Goal: Task Accomplishment & Management: Complete application form

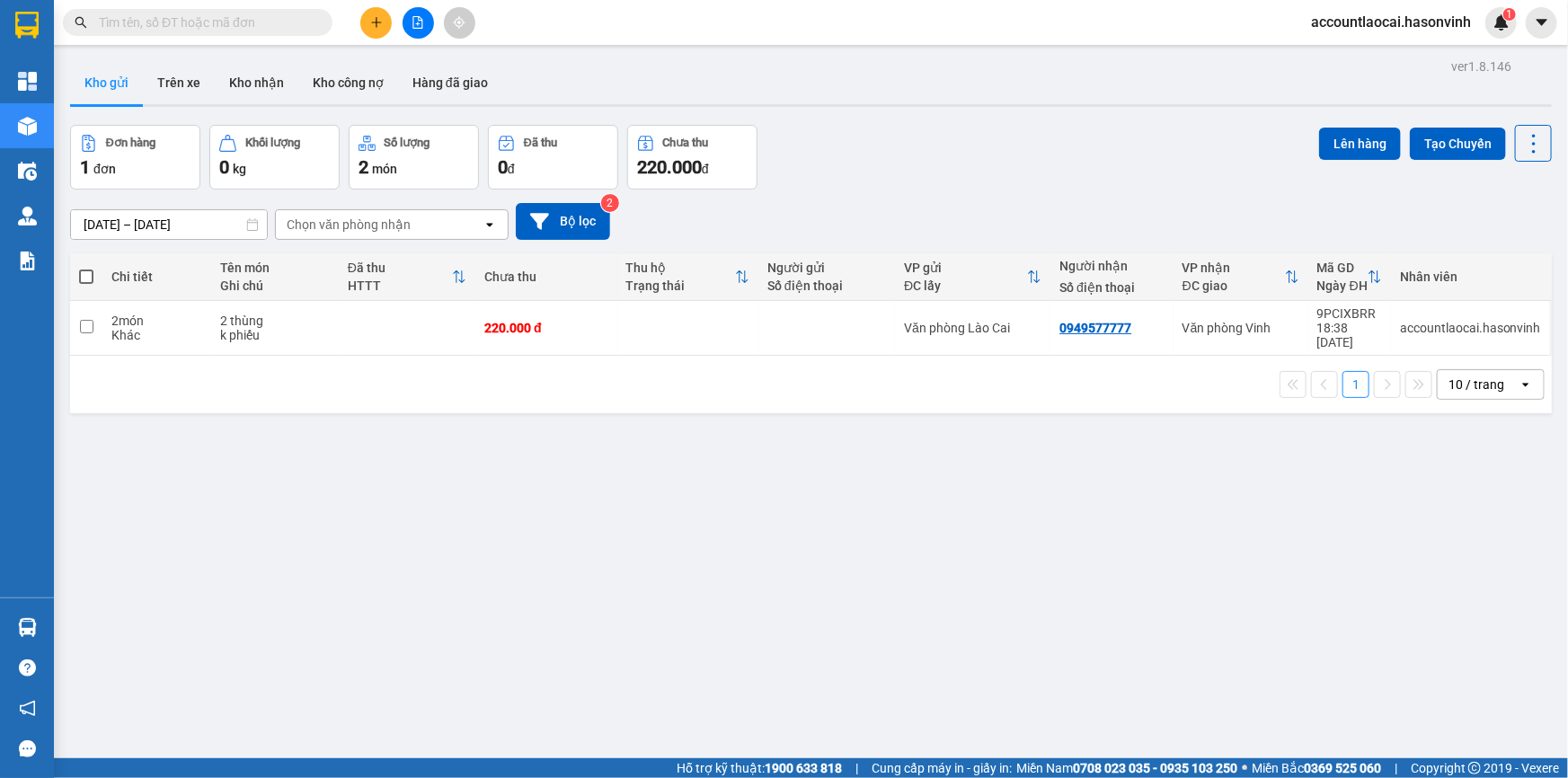
click at [419, 20] on icon "file-add" at bounding box center [417, 22] width 13 height 13
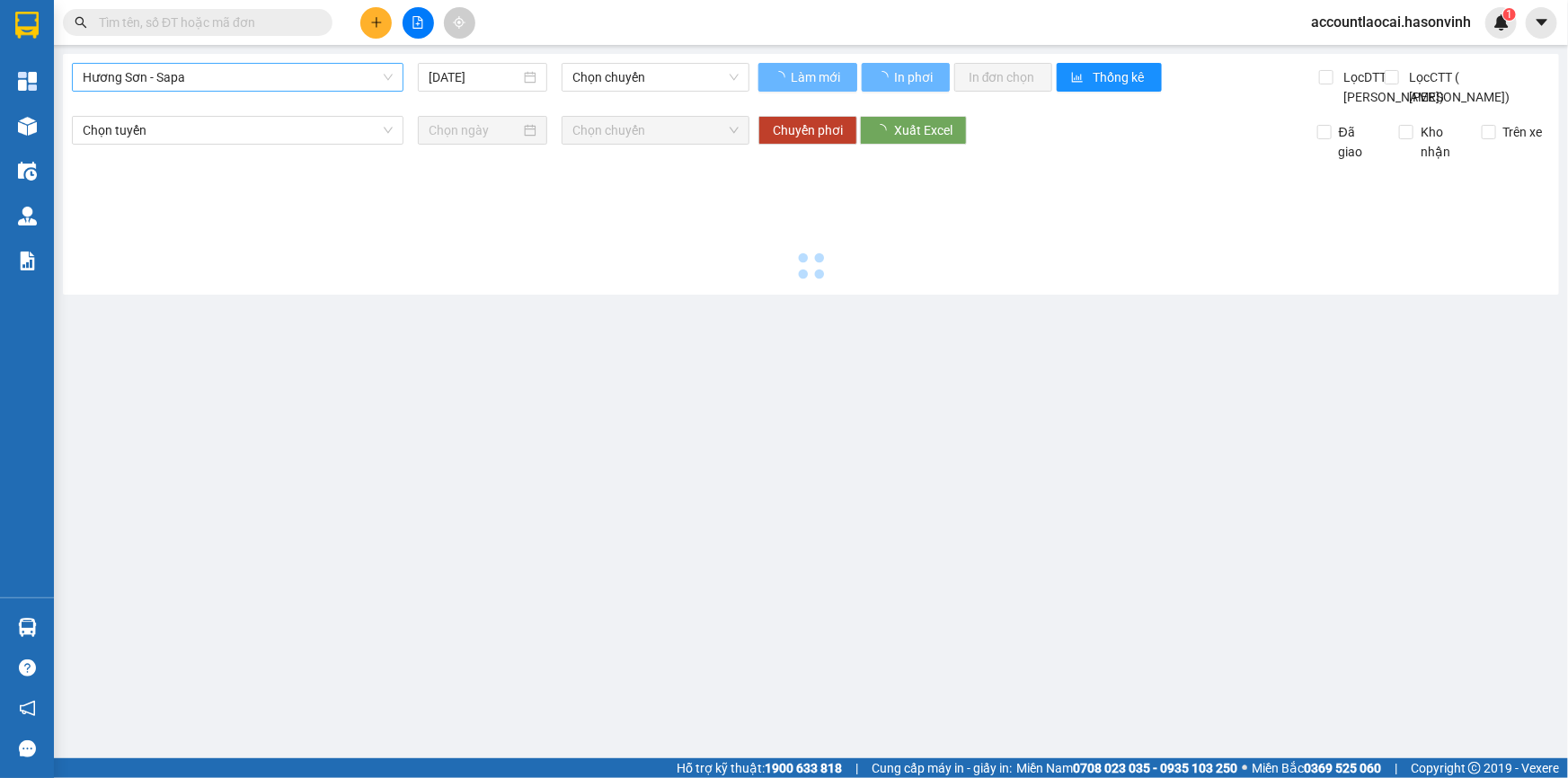
click at [236, 72] on span "Hương Sơn - Sapa" at bounding box center [237, 78] width 310 height 27
type input "[DATE]"
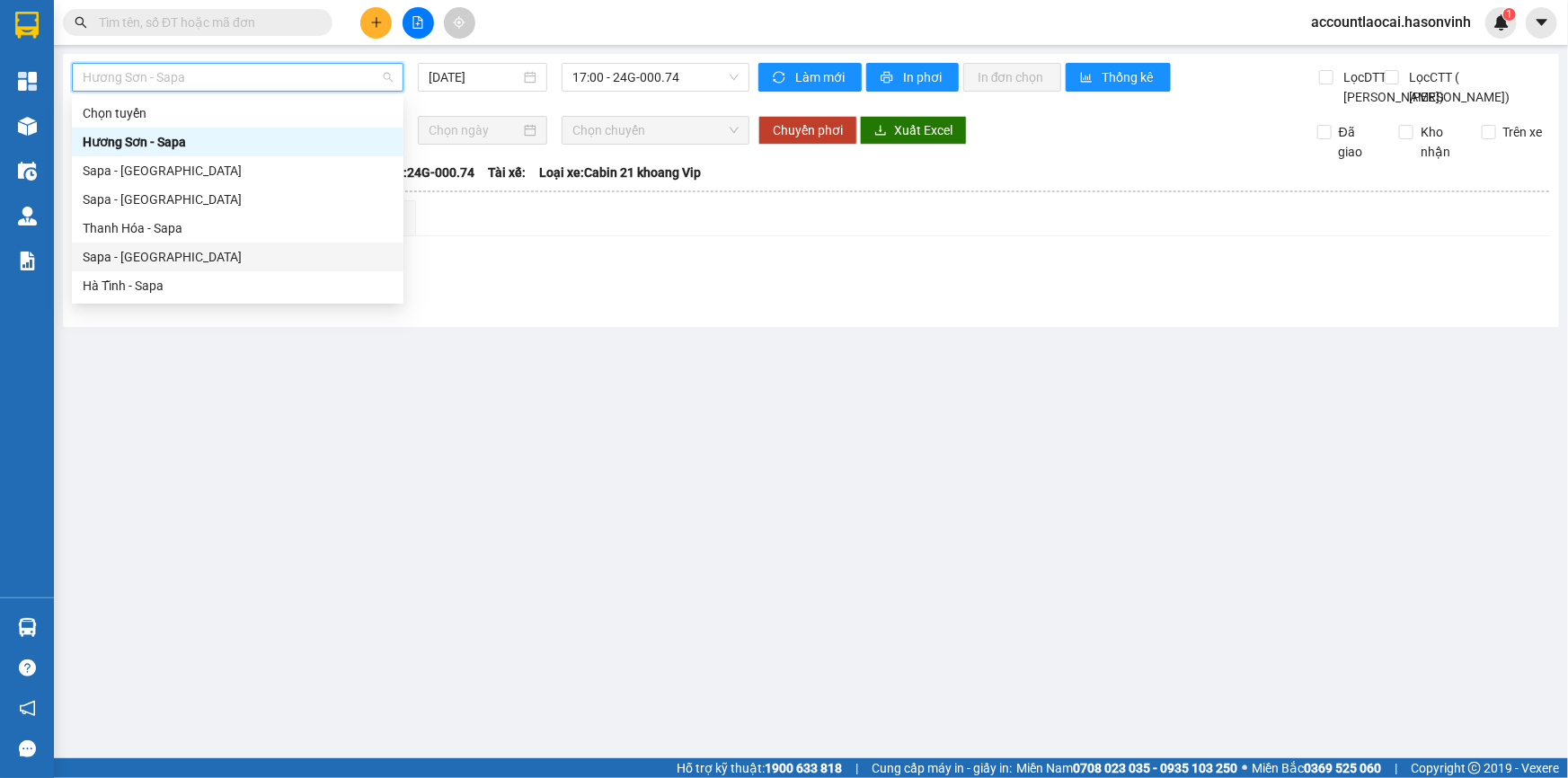
click at [141, 259] on div "Sapa - [GEOGRAPHIC_DATA]" at bounding box center [237, 257] width 310 height 19
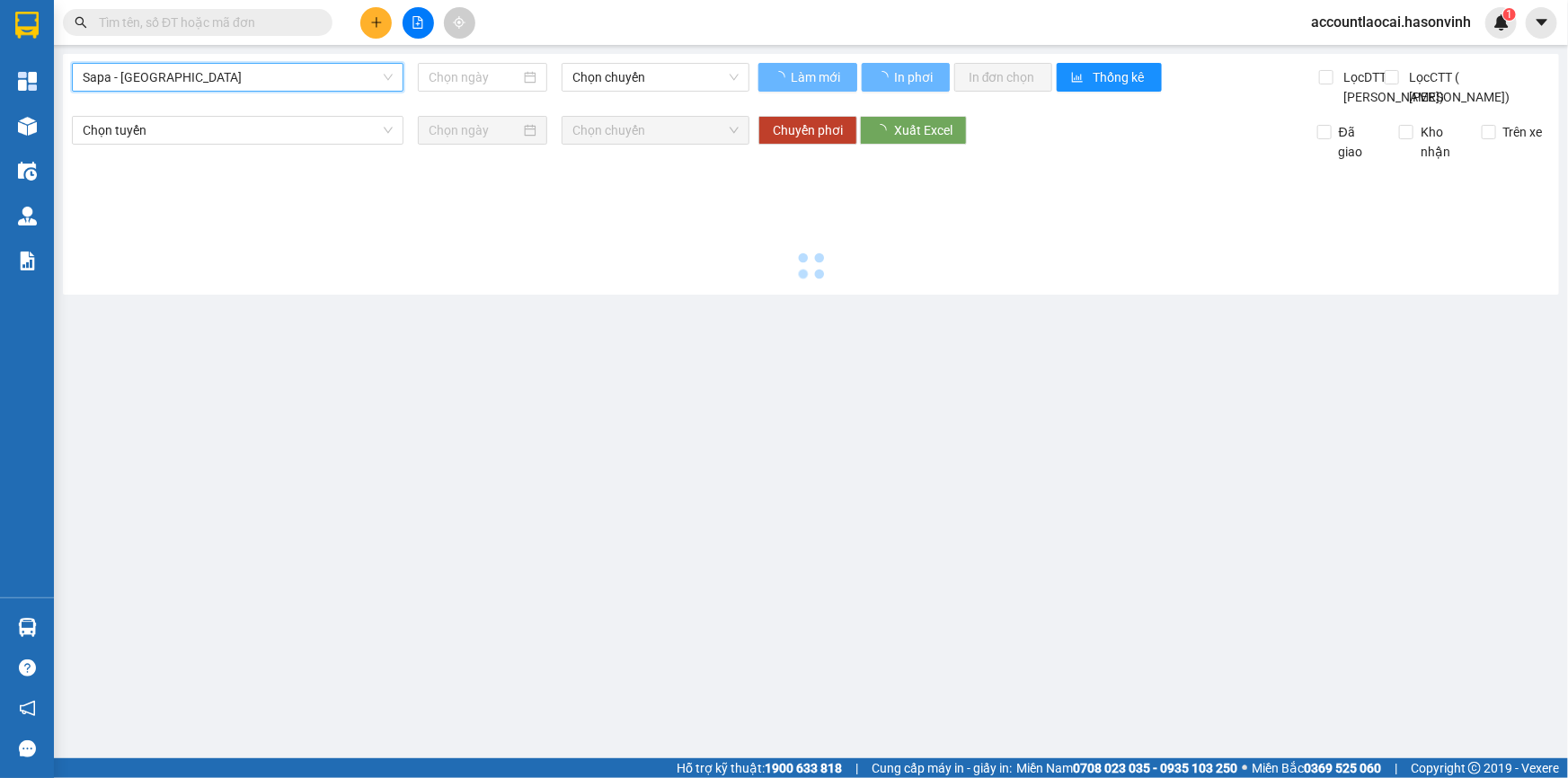
type input "[DATE]"
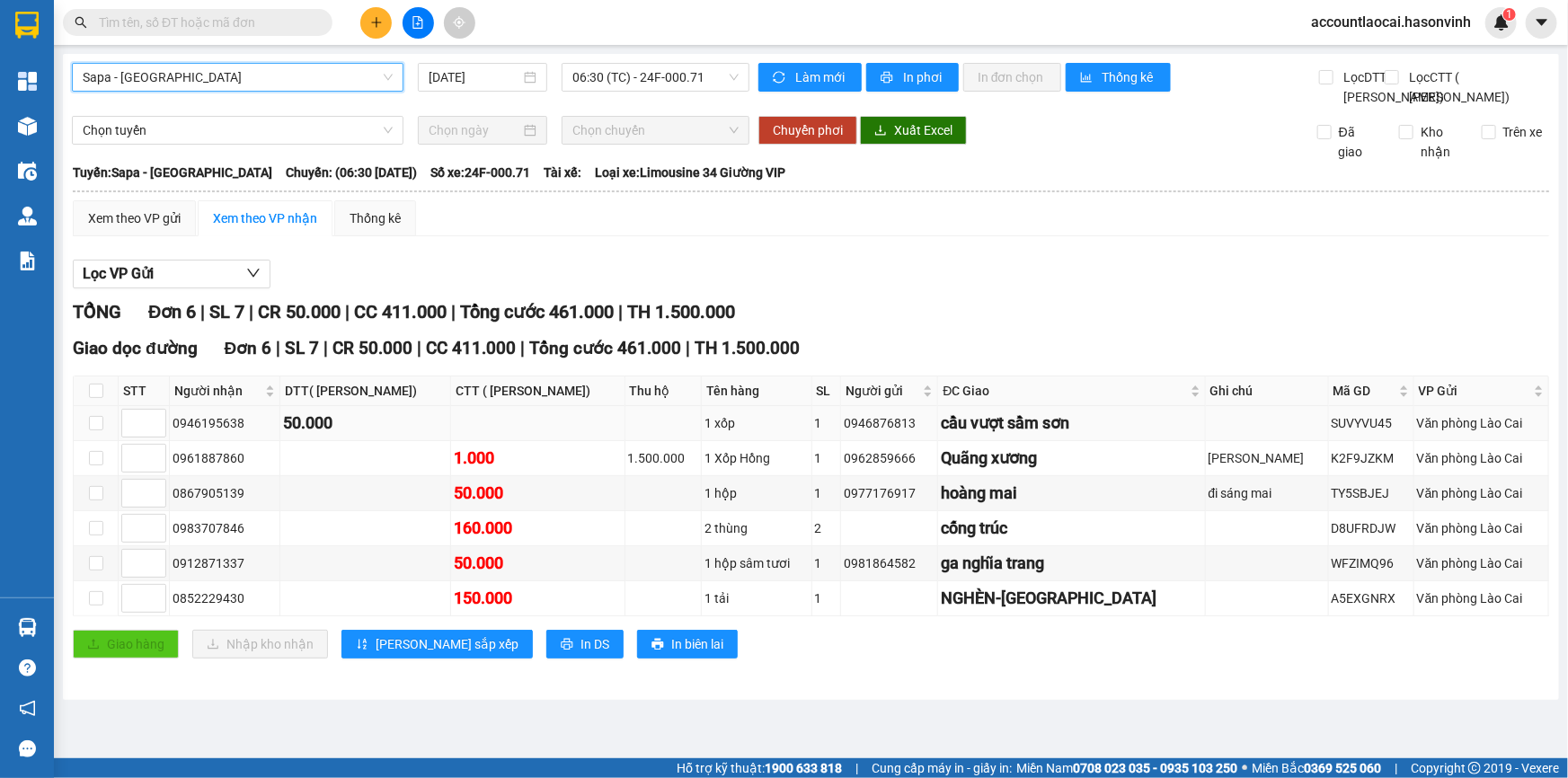
scroll to position [7, 0]
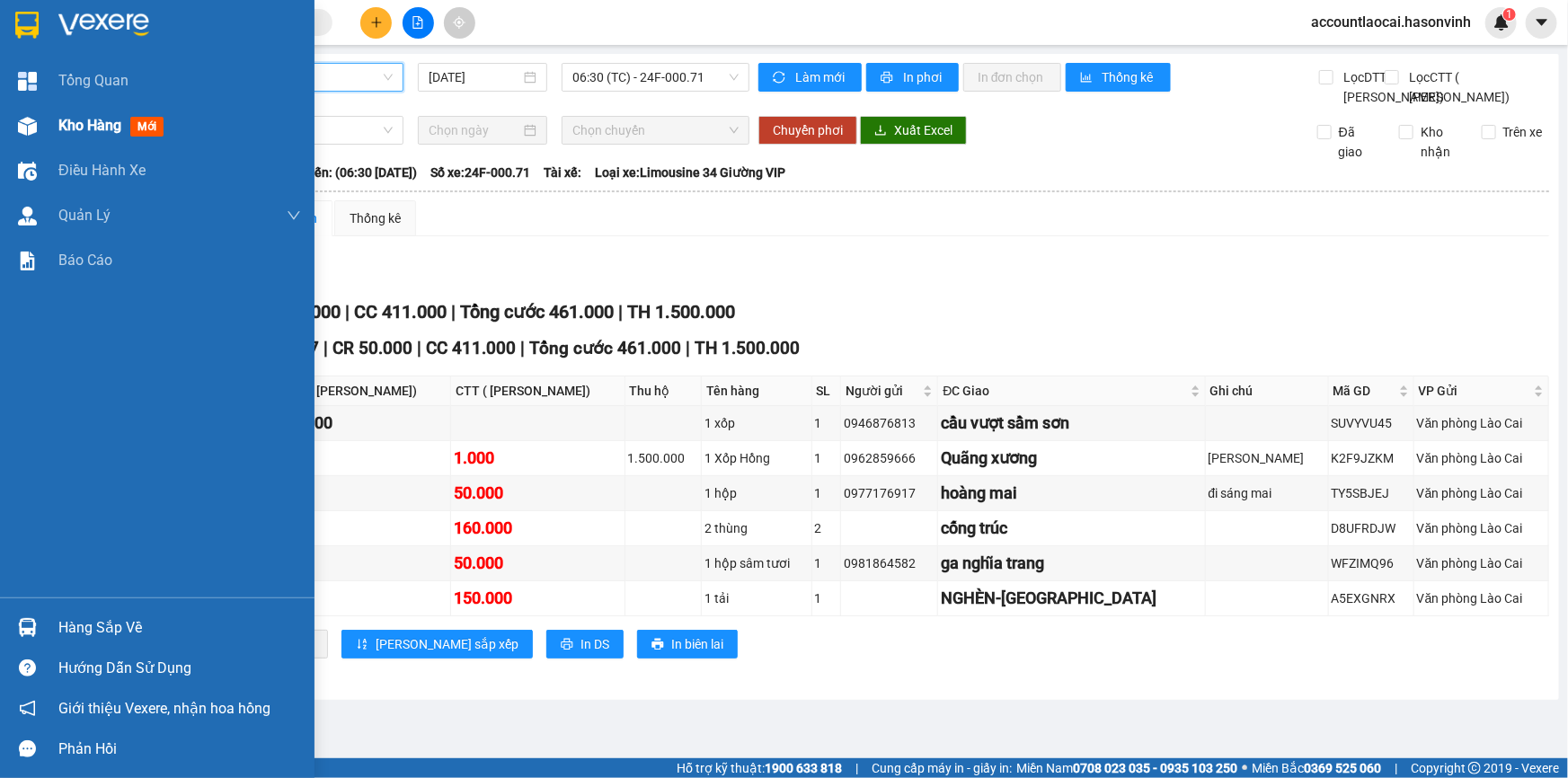
click at [69, 126] on span "Kho hàng" at bounding box center [89, 125] width 63 height 17
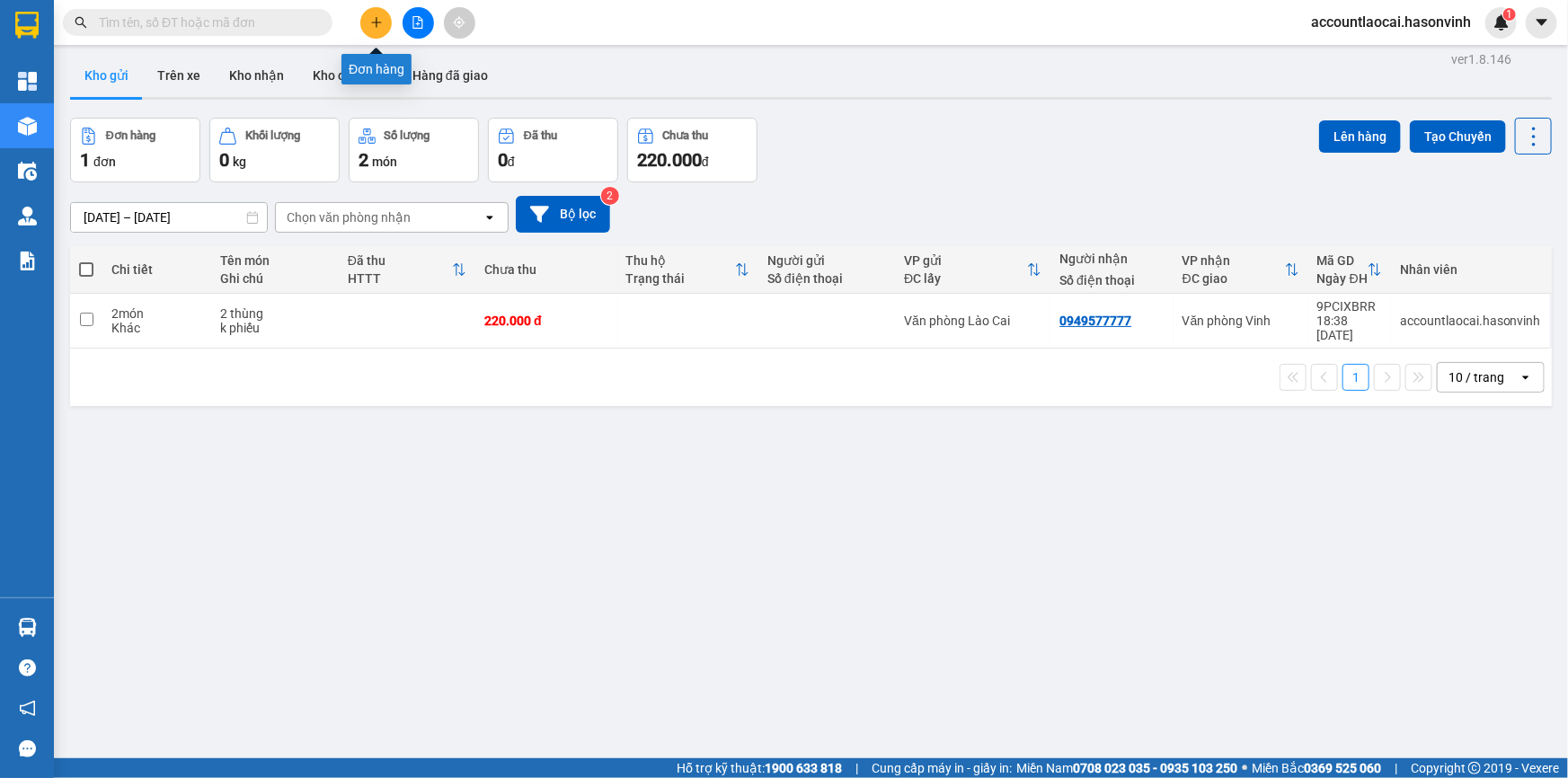
click at [378, 17] on icon "plus" at bounding box center [376, 22] width 13 height 13
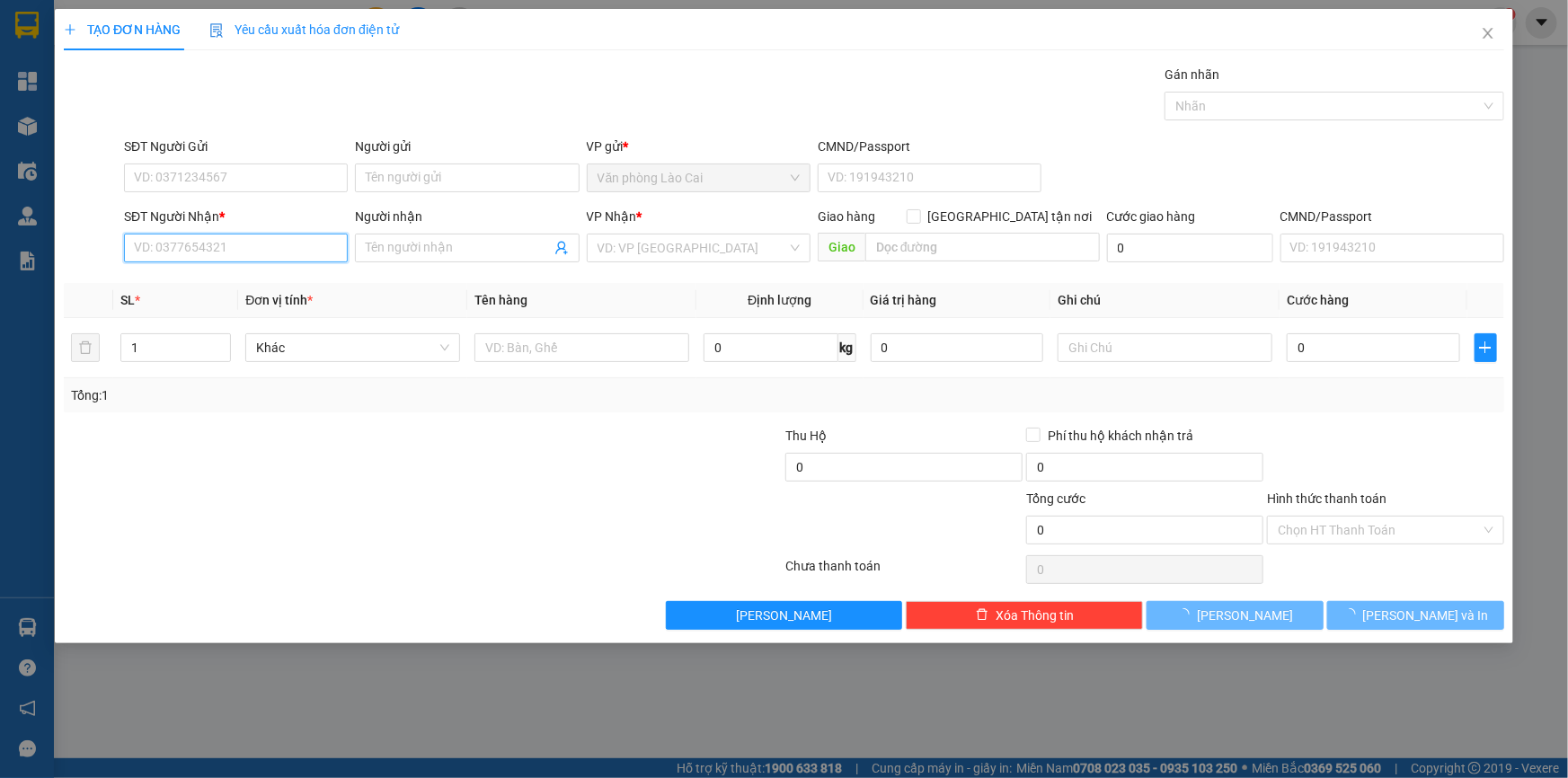
click at [183, 242] on input "SĐT Người Nhận *" at bounding box center [236, 249] width 223 height 29
click at [183, 242] on input "956" at bounding box center [236, 249] width 223 height 29
click at [205, 241] on input "956" at bounding box center [236, 249] width 223 height 29
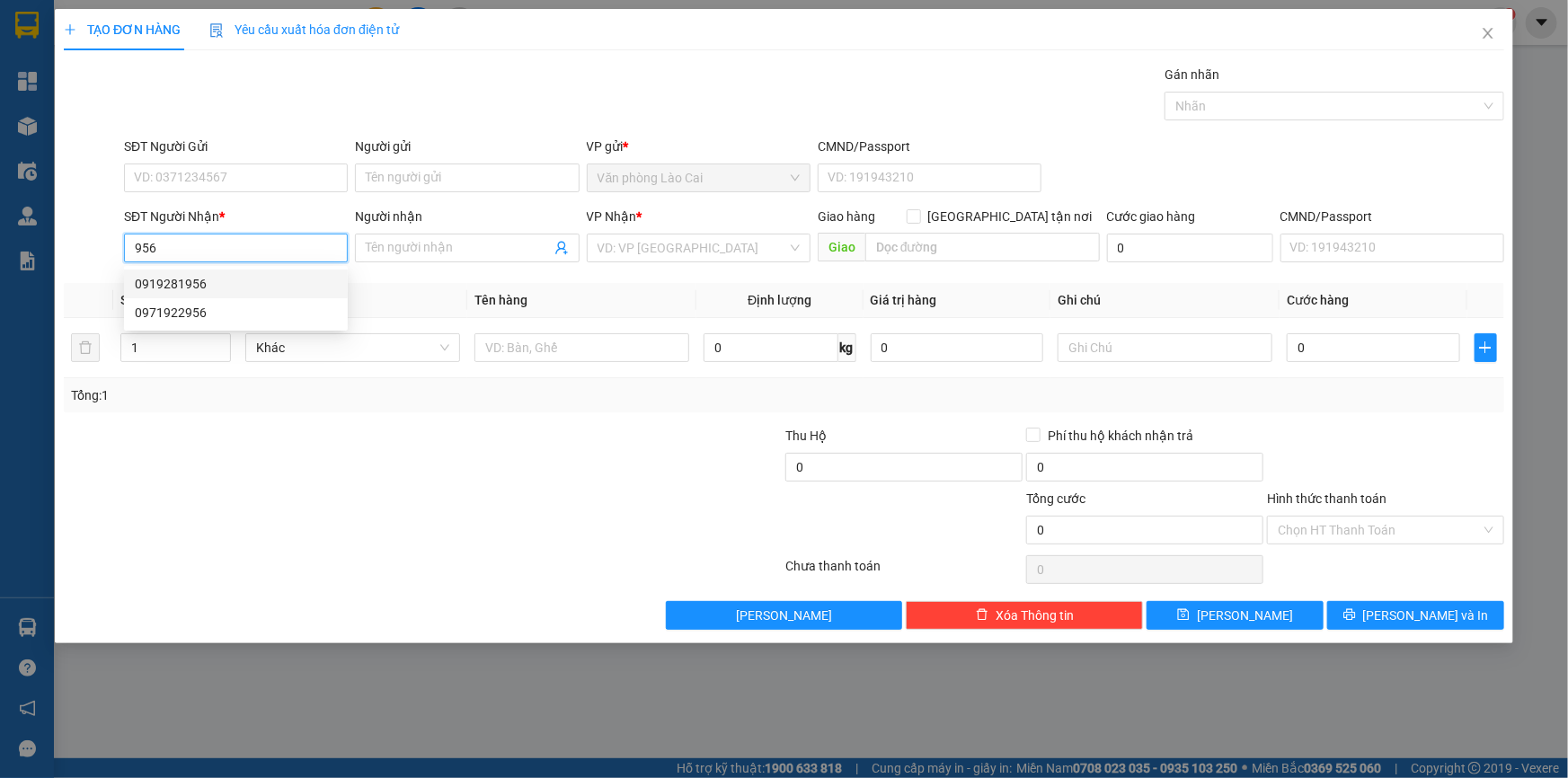
click at [167, 288] on div "0919281956" at bounding box center [236, 284] width 202 height 19
type input "0919281956"
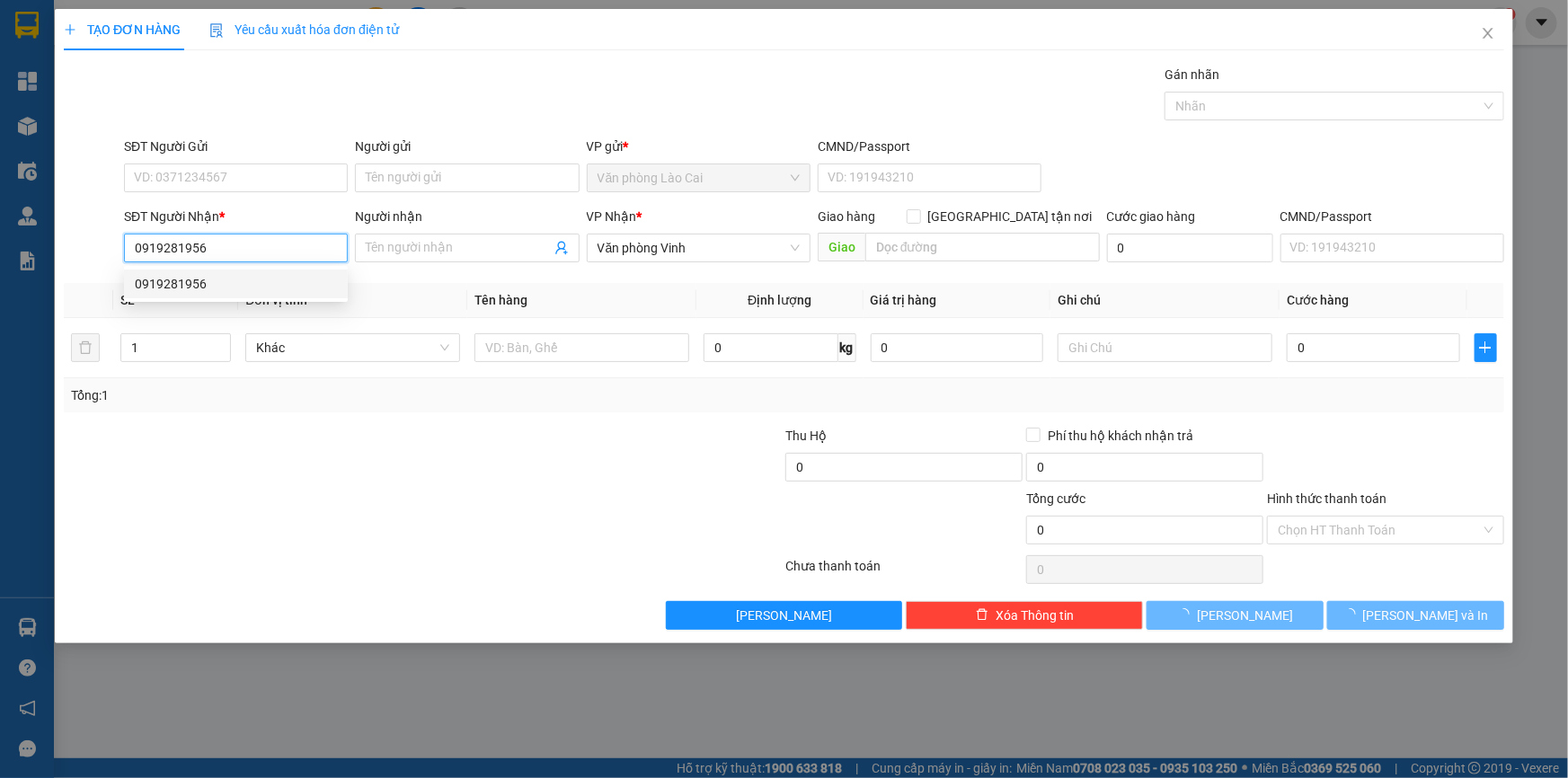
type input "50.000"
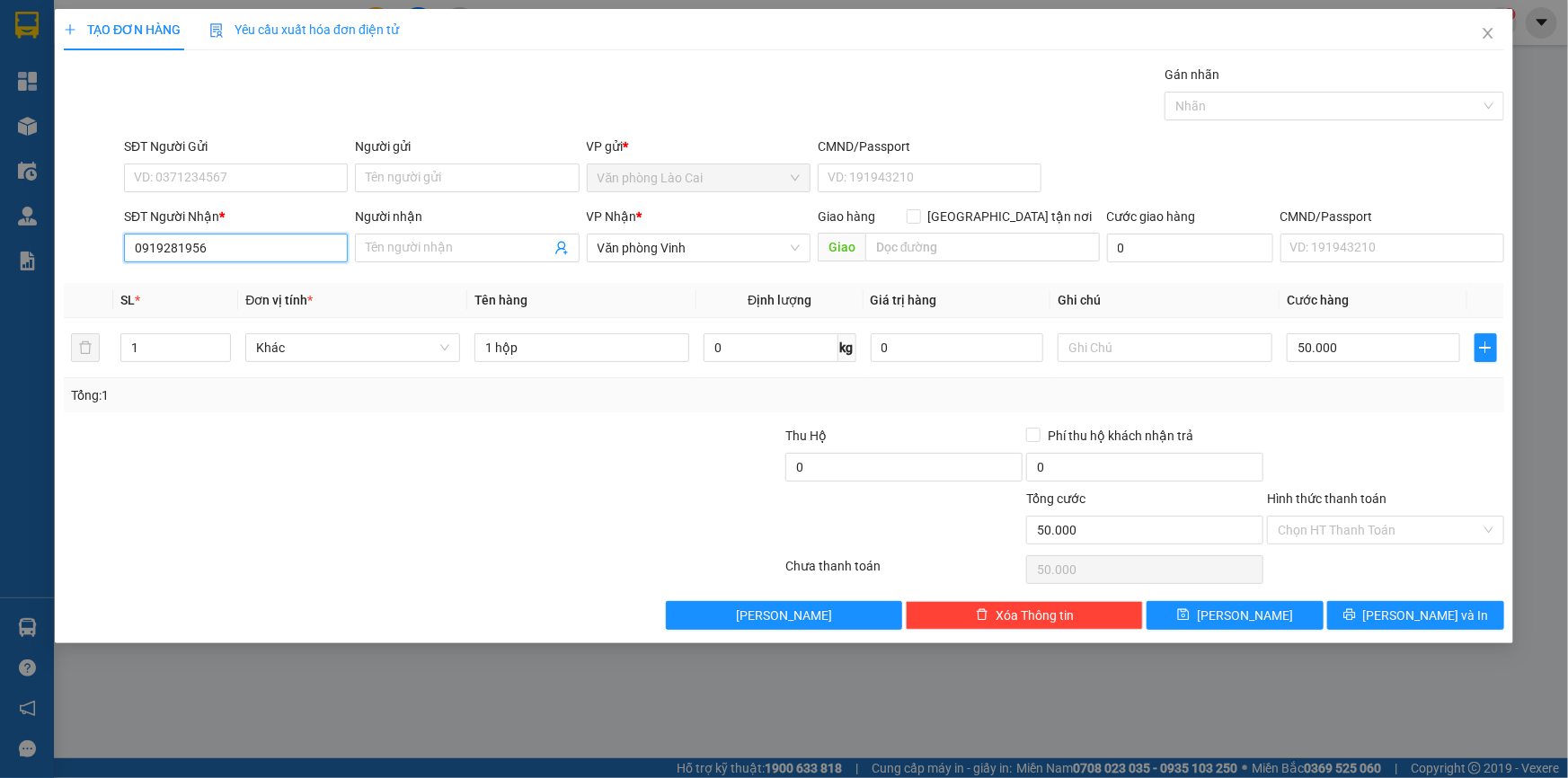
drag, startPoint x: 207, startPoint y: 251, endPoint x: 119, endPoint y: 234, distance: 89.6
click at [120, 234] on div "SĐT Người Nhận * 0919281956 0919281956" at bounding box center [236, 238] width 231 height 63
click at [216, 248] on input "7171" at bounding box center [236, 249] width 223 height 29
click at [215, 239] on input "7171" at bounding box center [236, 249] width 223 height 29
click at [212, 239] on input "7171" at bounding box center [236, 249] width 223 height 29
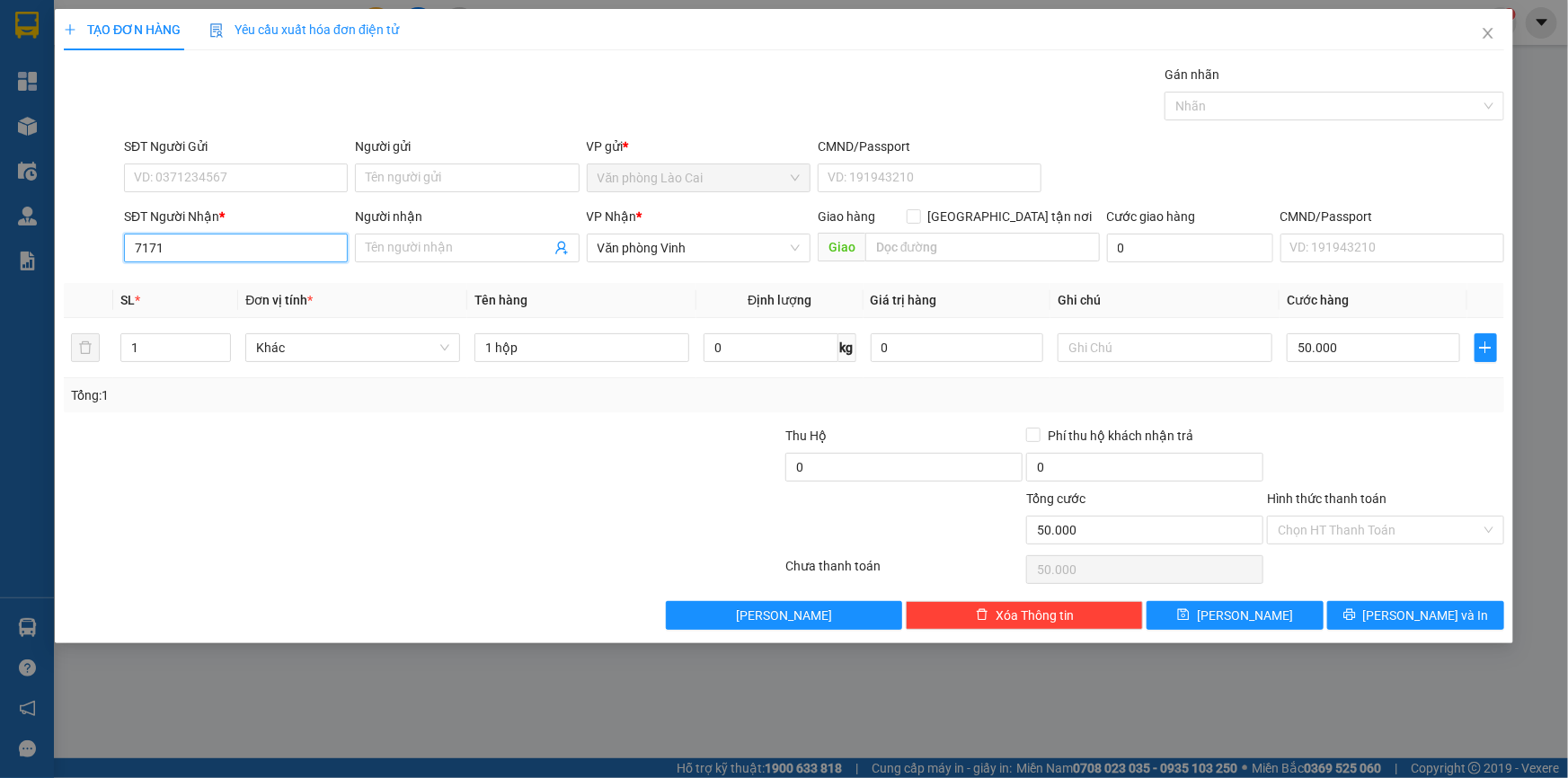
click at [188, 235] on input "7171" at bounding box center [236, 249] width 223 height 29
drag, startPoint x: 207, startPoint y: 244, endPoint x: 79, endPoint y: 228, distance: 129.0
click at [79, 228] on div "SĐT Người Nhận * 7171 7171 Người nhận Tên người nhận VP Nhận * Văn phòng Vinh G…" at bounding box center [784, 238] width 1444 height 63
click at [211, 252] on input "965" at bounding box center [236, 249] width 223 height 29
click at [187, 238] on input "965" at bounding box center [236, 249] width 223 height 29
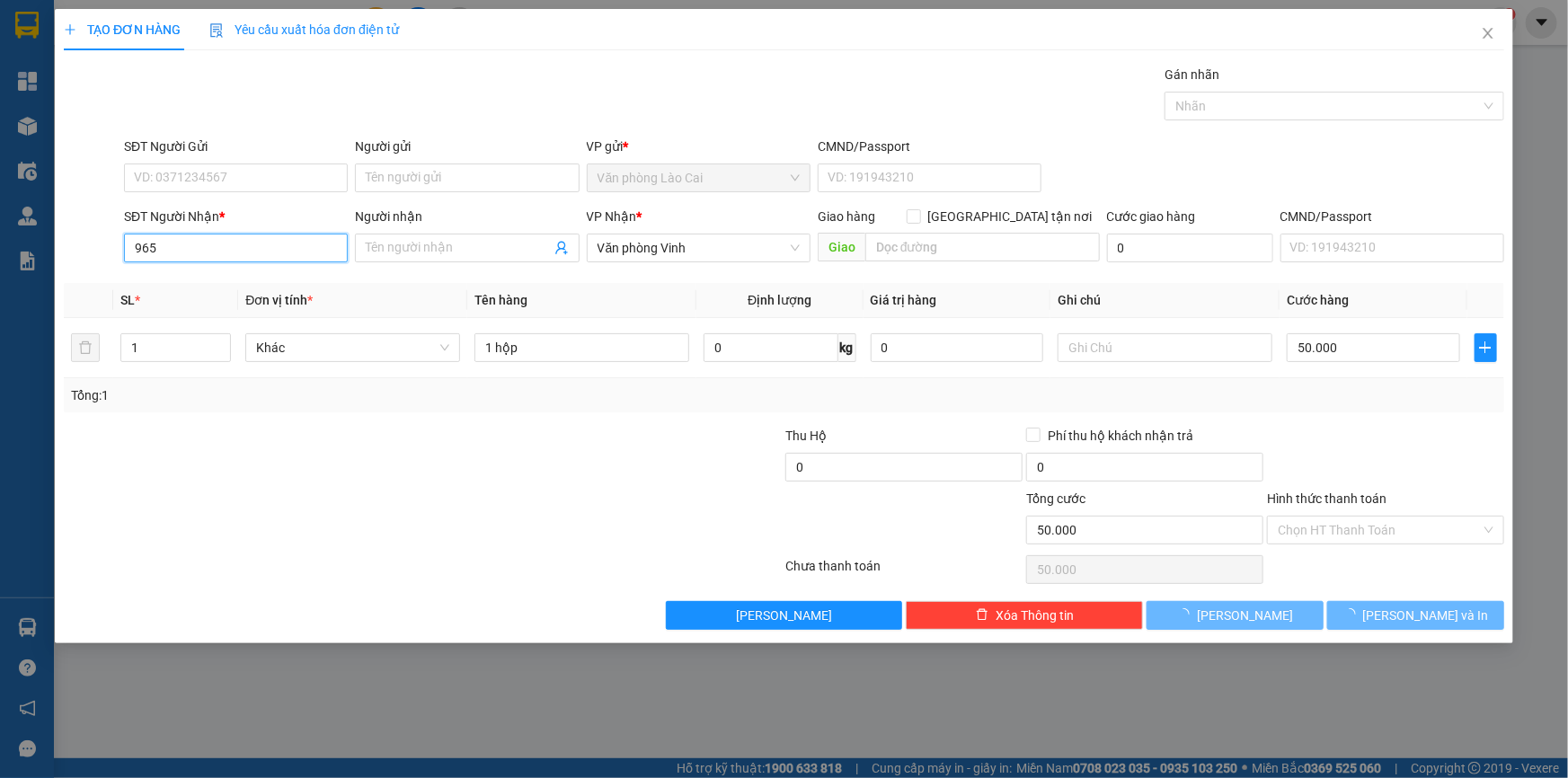
click at [162, 248] on input "965" at bounding box center [236, 249] width 223 height 29
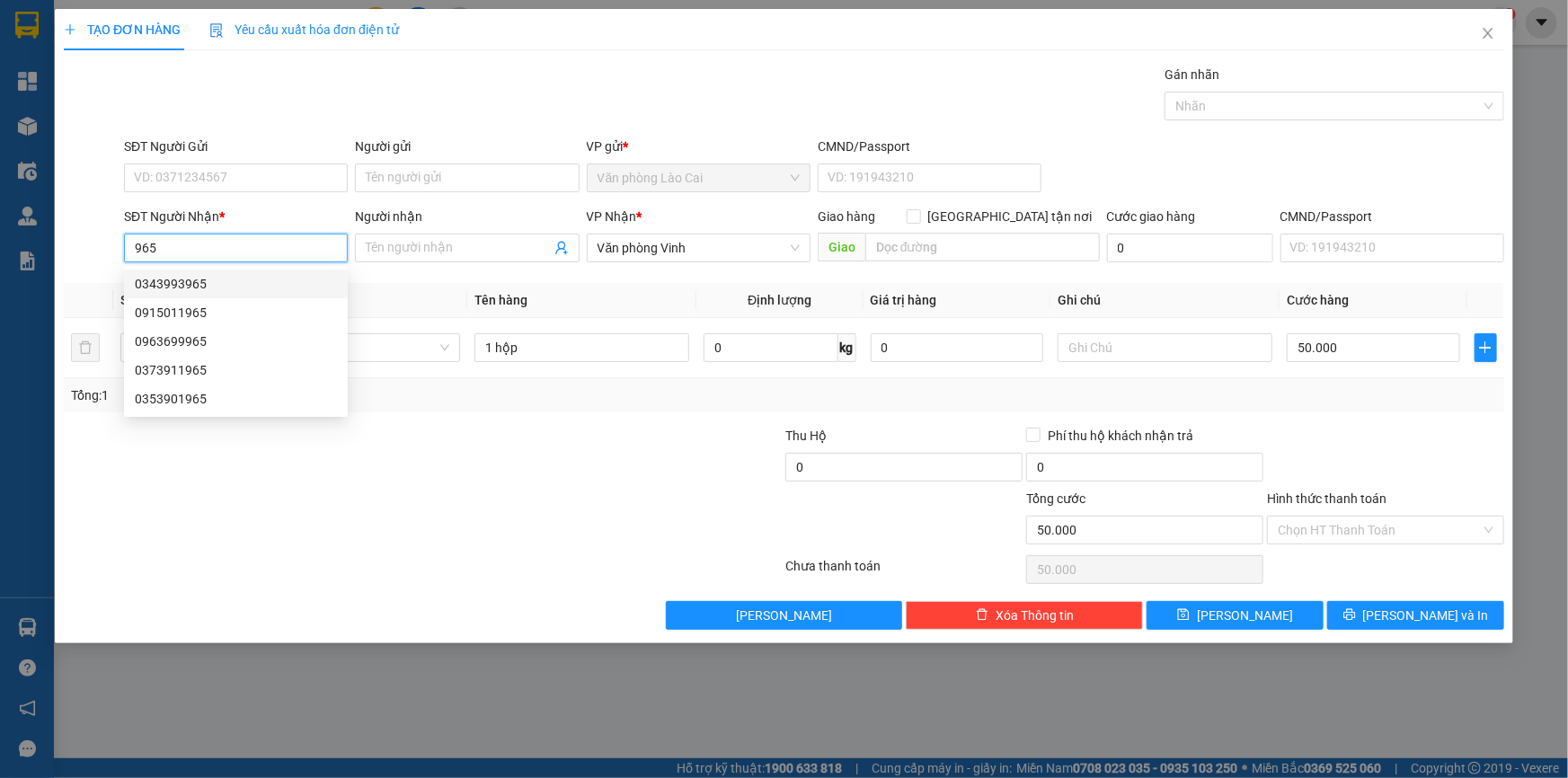
click at [184, 281] on div "0343993965" at bounding box center [236, 284] width 202 height 19
type input "0343993965"
type input "cầu sông tào- [GEOGRAPHIC_DATA]"
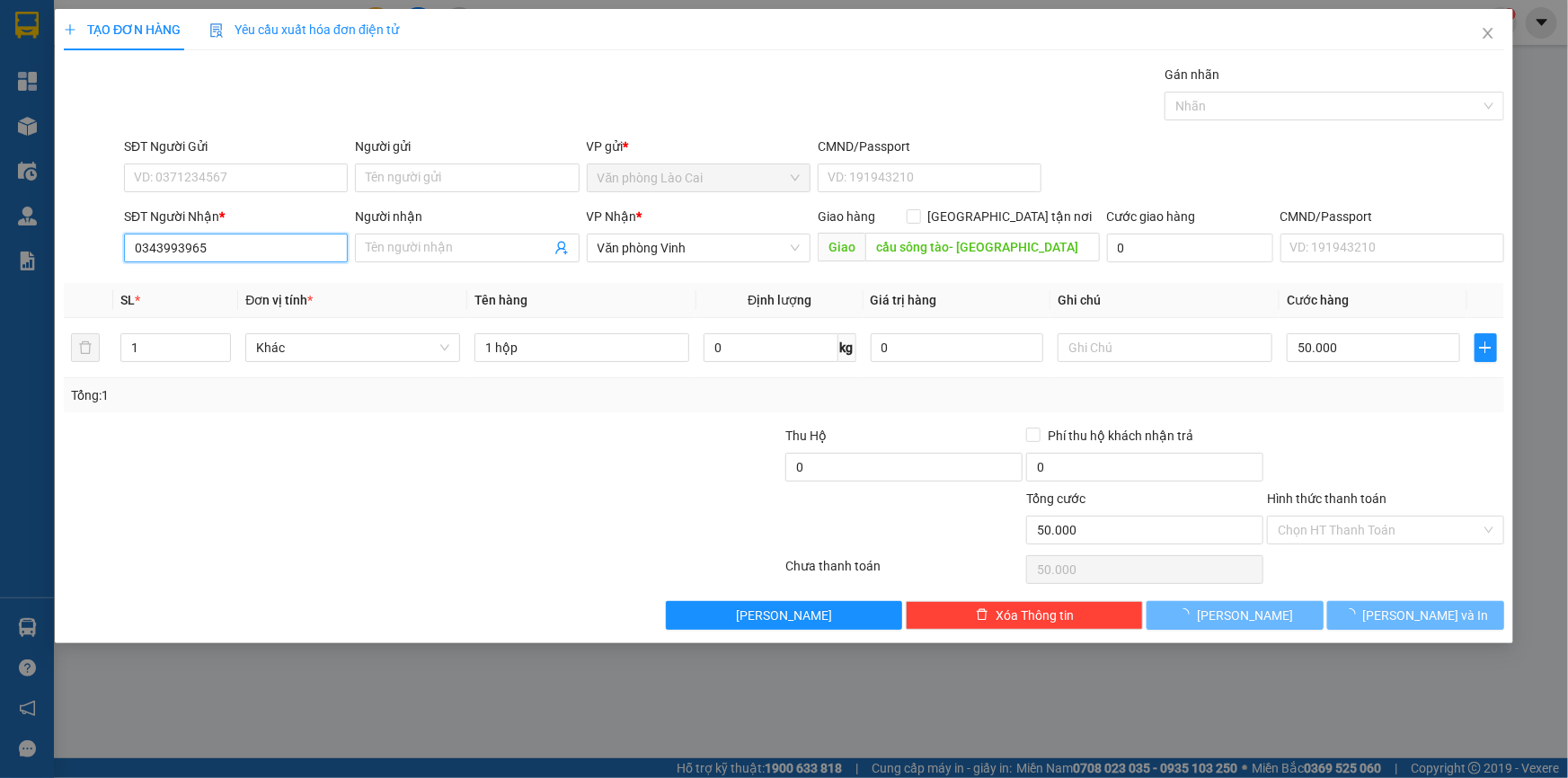
type input "200.000"
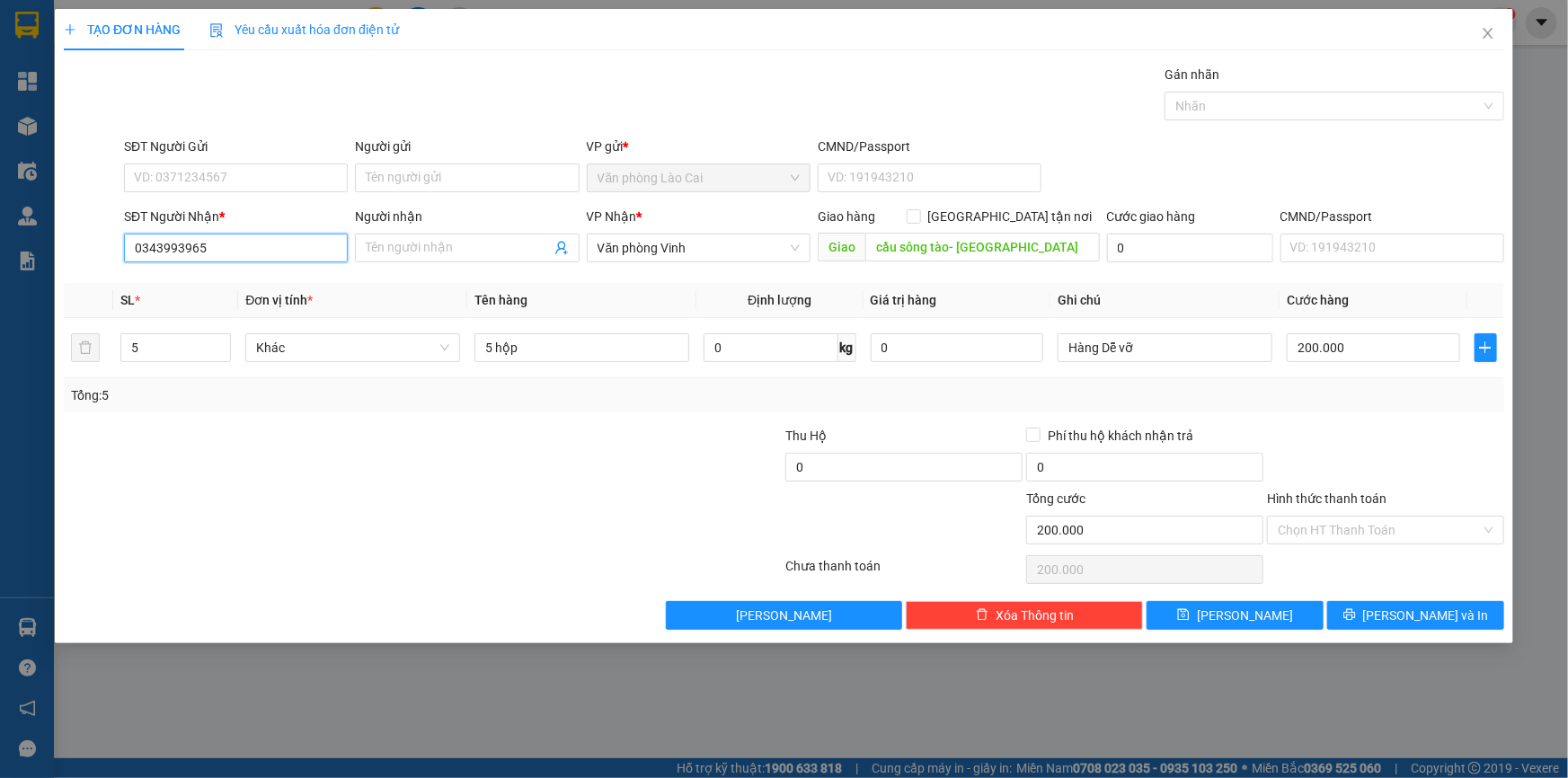
drag, startPoint x: 223, startPoint y: 245, endPoint x: 91, endPoint y: 211, distance: 136.3
click at [91, 211] on div "SĐT Người Nhận * 0343993965 0343993965 Người nhận Tên người nhận VP Nhận * Văn …" at bounding box center [784, 238] width 1444 height 63
drag, startPoint x: 162, startPoint y: 244, endPoint x: 223, endPoint y: 261, distance: 63.3
click at [223, 261] on div "SĐT Người Nhận * 0927719 0927719" at bounding box center [236, 238] width 223 height 63
type input "0927169718"
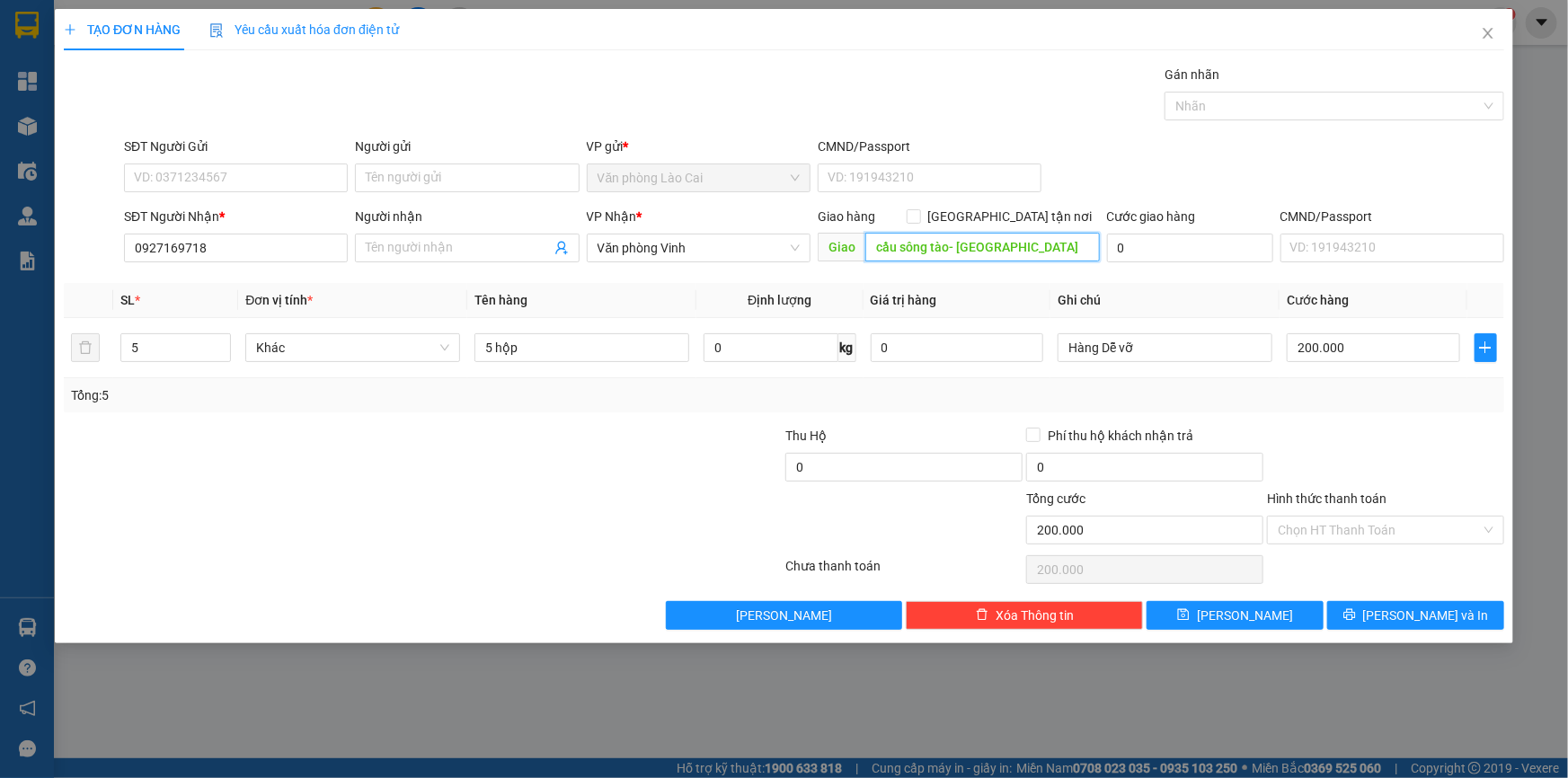
click at [942, 255] on input "cầu sông tào- [GEOGRAPHIC_DATA]" at bounding box center [983, 248] width 235 height 29
drag, startPoint x: 957, startPoint y: 248, endPoint x: 790, endPoint y: 231, distance: 167.9
click at [790, 231] on div "SĐT Người Nhận * 0927169718 Người nhận Tên người nhận VP Nhận * Văn phòng Vinh …" at bounding box center [814, 238] width 1387 height 63
type input "[GEOGRAPHIC_DATA]"
click at [169, 353] on input "5" at bounding box center [176, 348] width 109 height 27
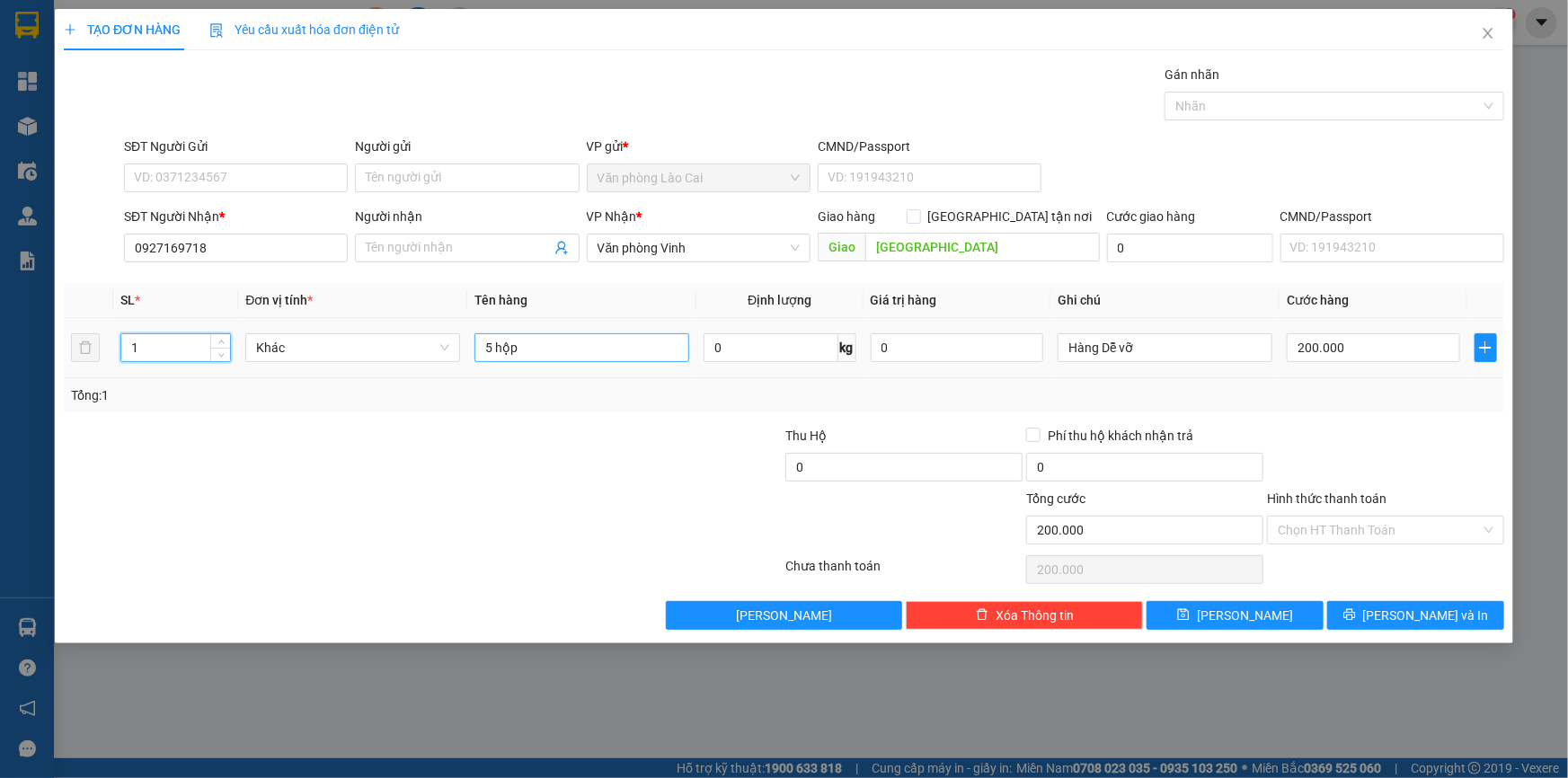
type input "1"
drag, startPoint x: 522, startPoint y: 352, endPoint x: 409, endPoint y: 358, distance: 113.2
click at [409, 358] on tr "1 Khác 5 hộp 0 kg 0 Hàng Dễ vỡ 200.000" at bounding box center [784, 349] width 1441 height 60
type input "1 sục"
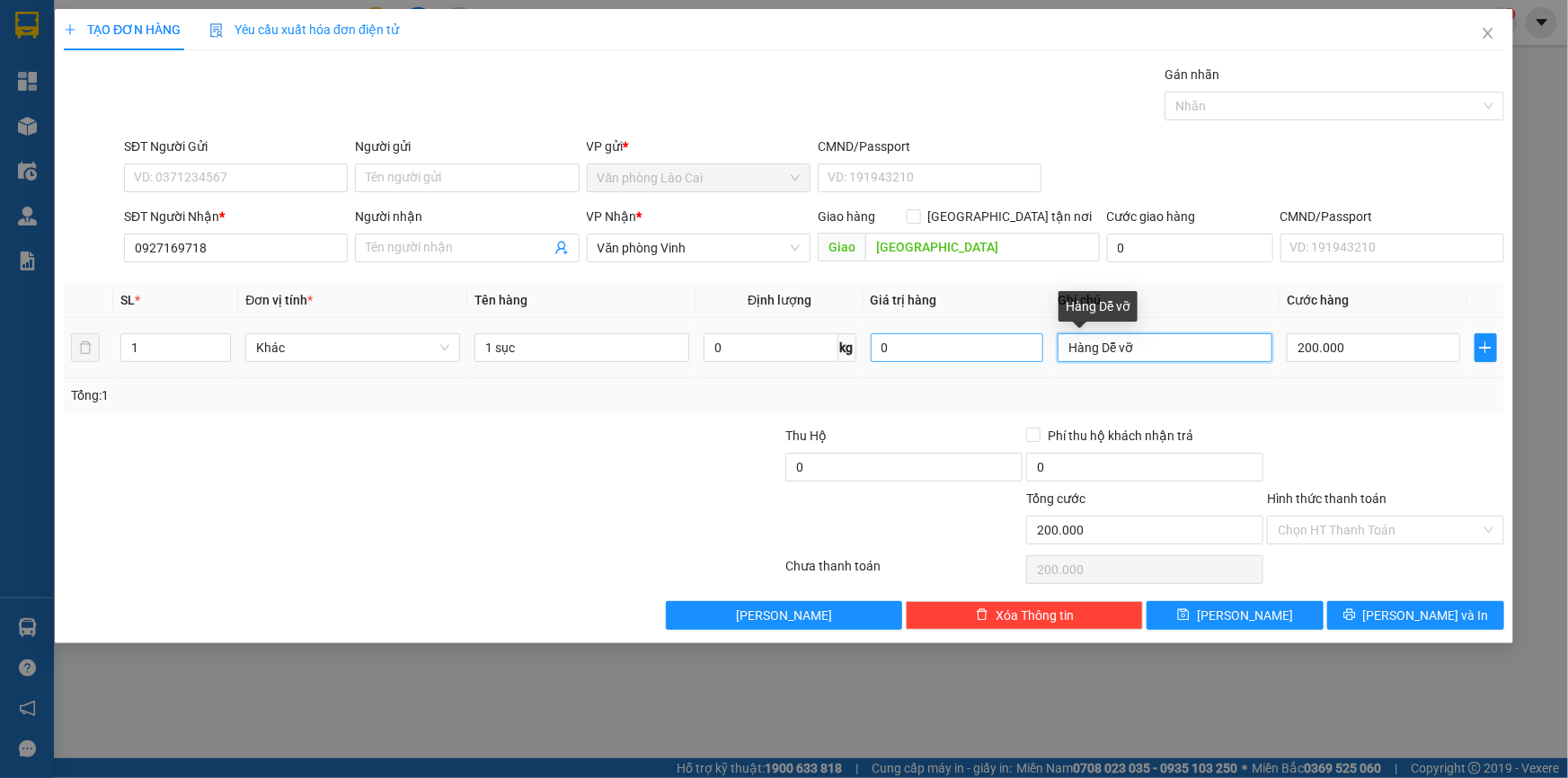
drag, startPoint x: 1156, startPoint y: 353, endPoint x: 1033, endPoint y: 355, distance: 123.0
click at [1033, 355] on tr "1 Khác 1 sục 0 kg 0 Hàng Dễ vỡ 200.000" at bounding box center [784, 349] width 1441 height 60
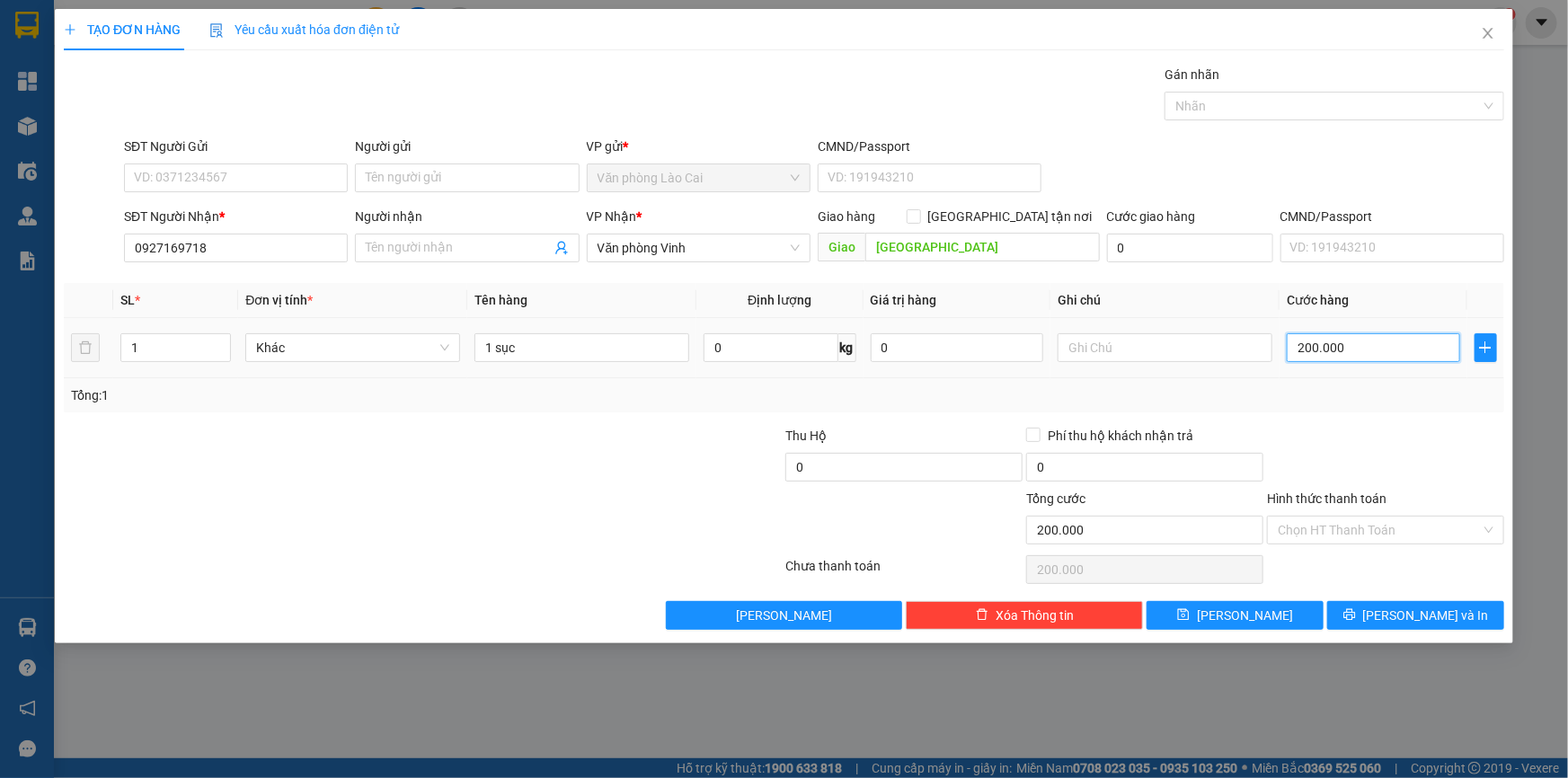
type input "5"
type input "50"
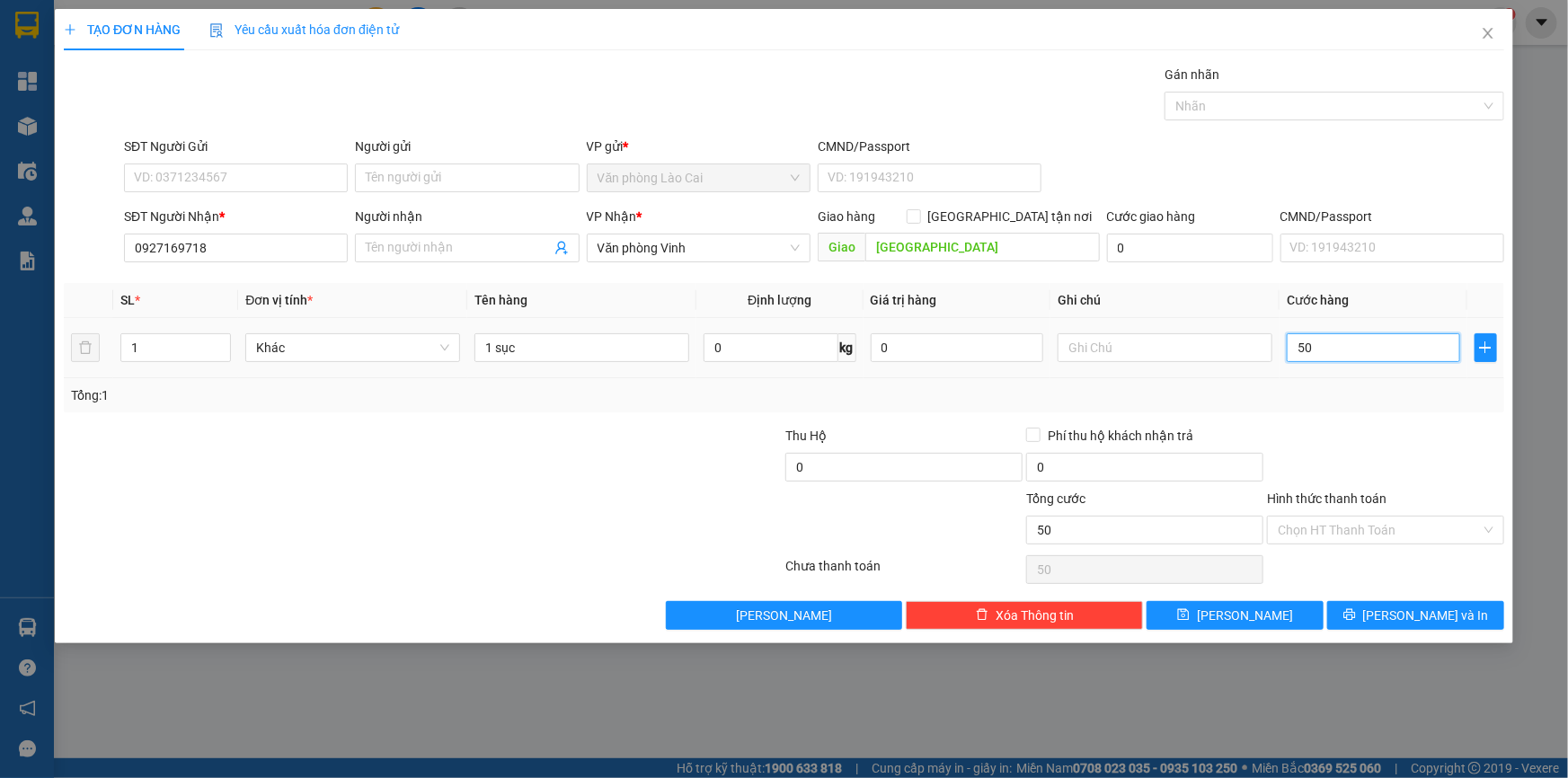
type input "500"
type input "5.000"
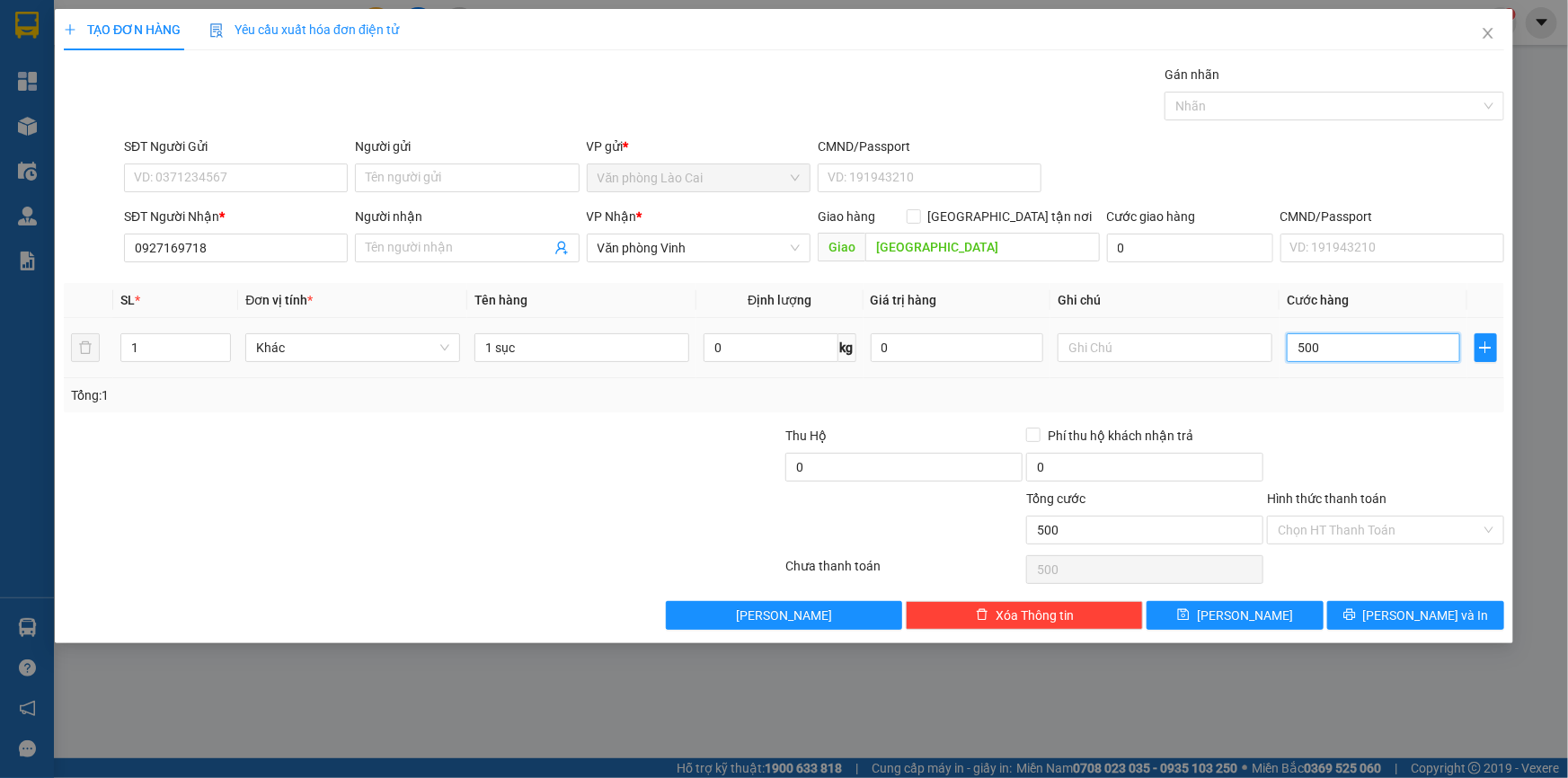
type input "5.000"
type input "50.000"
click at [1256, 613] on button "[PERSON_NAME]" at bounding box center [1235, 616] width 177 height 29
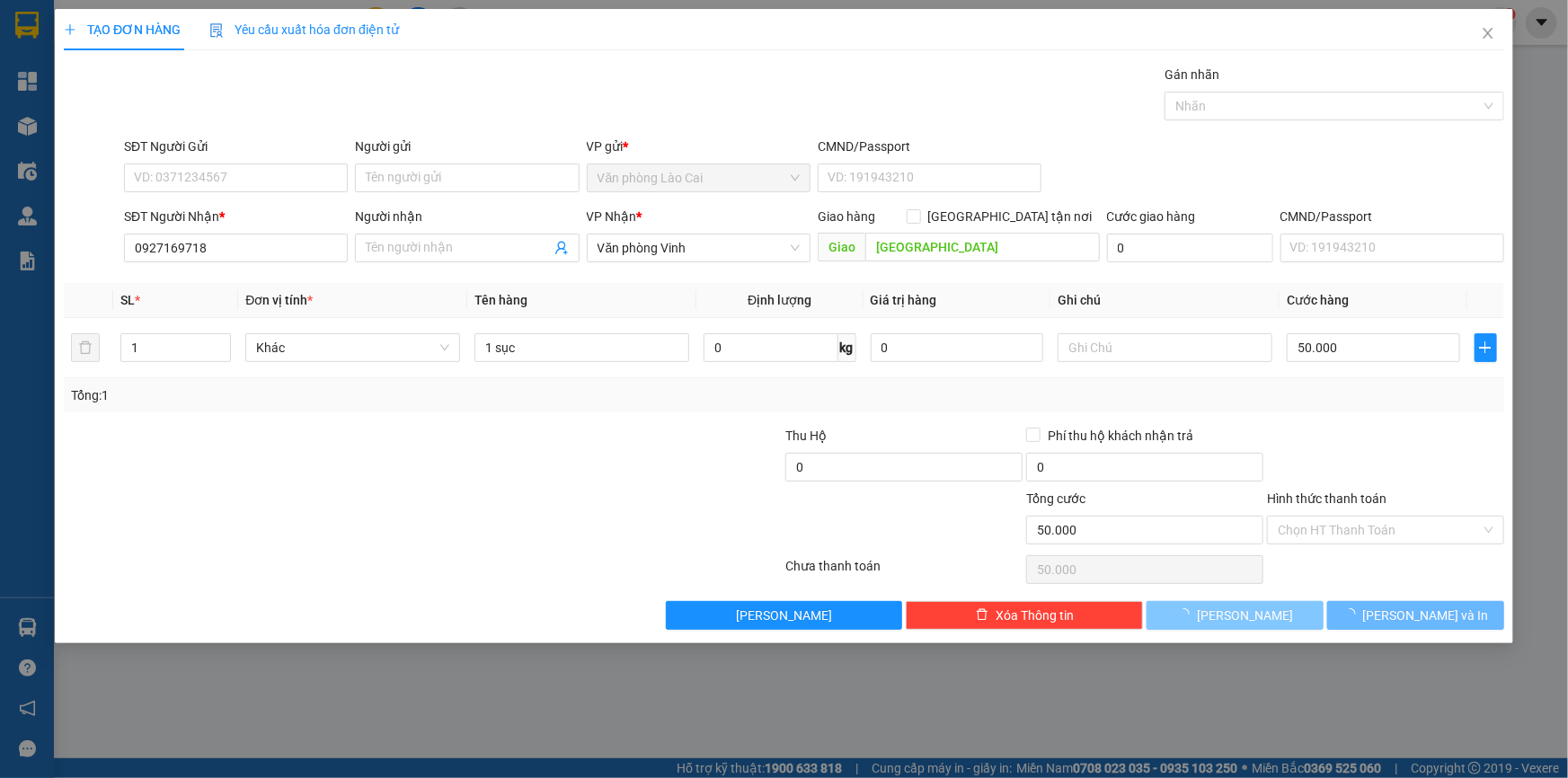
type input "0"
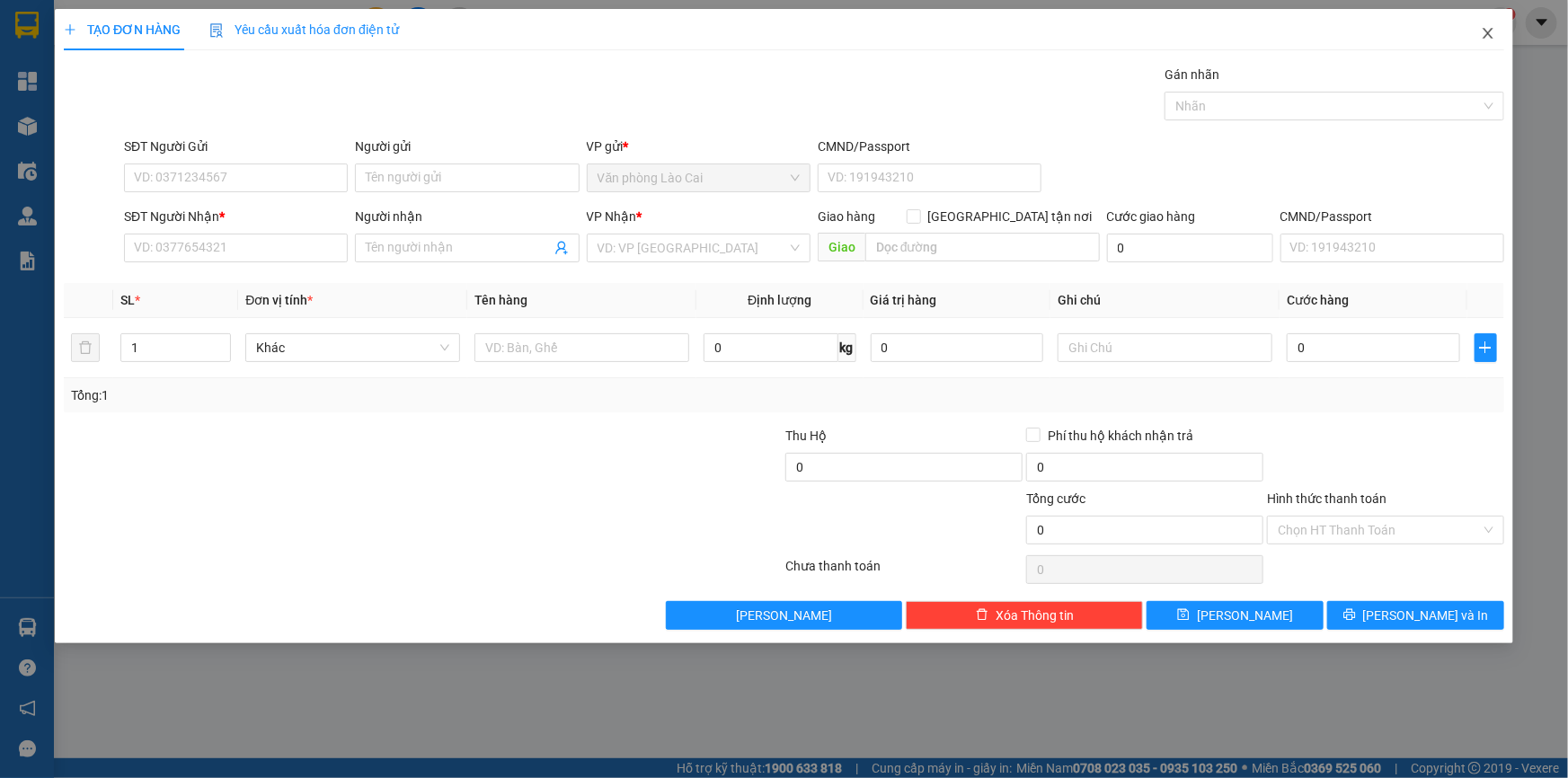
click at [1488, 31] on icon "close" at bounding box center [1487, 33] width 15 height 15
